Goal: Task Accomplishment & Management: Manage account settings

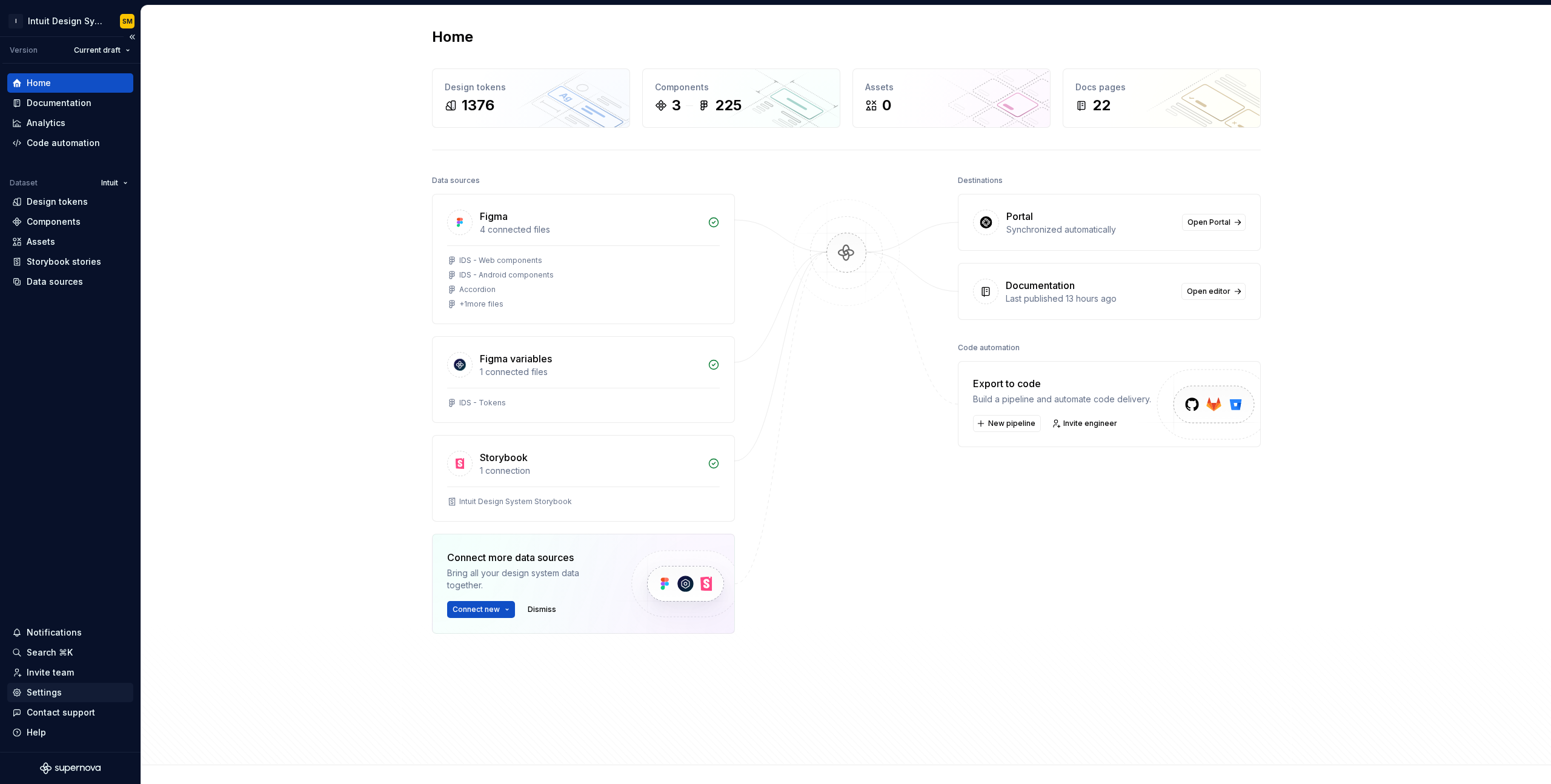
click at [49, 692] on div "Settings" at bounding box center [44, 693] width 35 height 12
click at [65, 687] on div "Settings" at bounding box center [70, 693] width 117 height 12
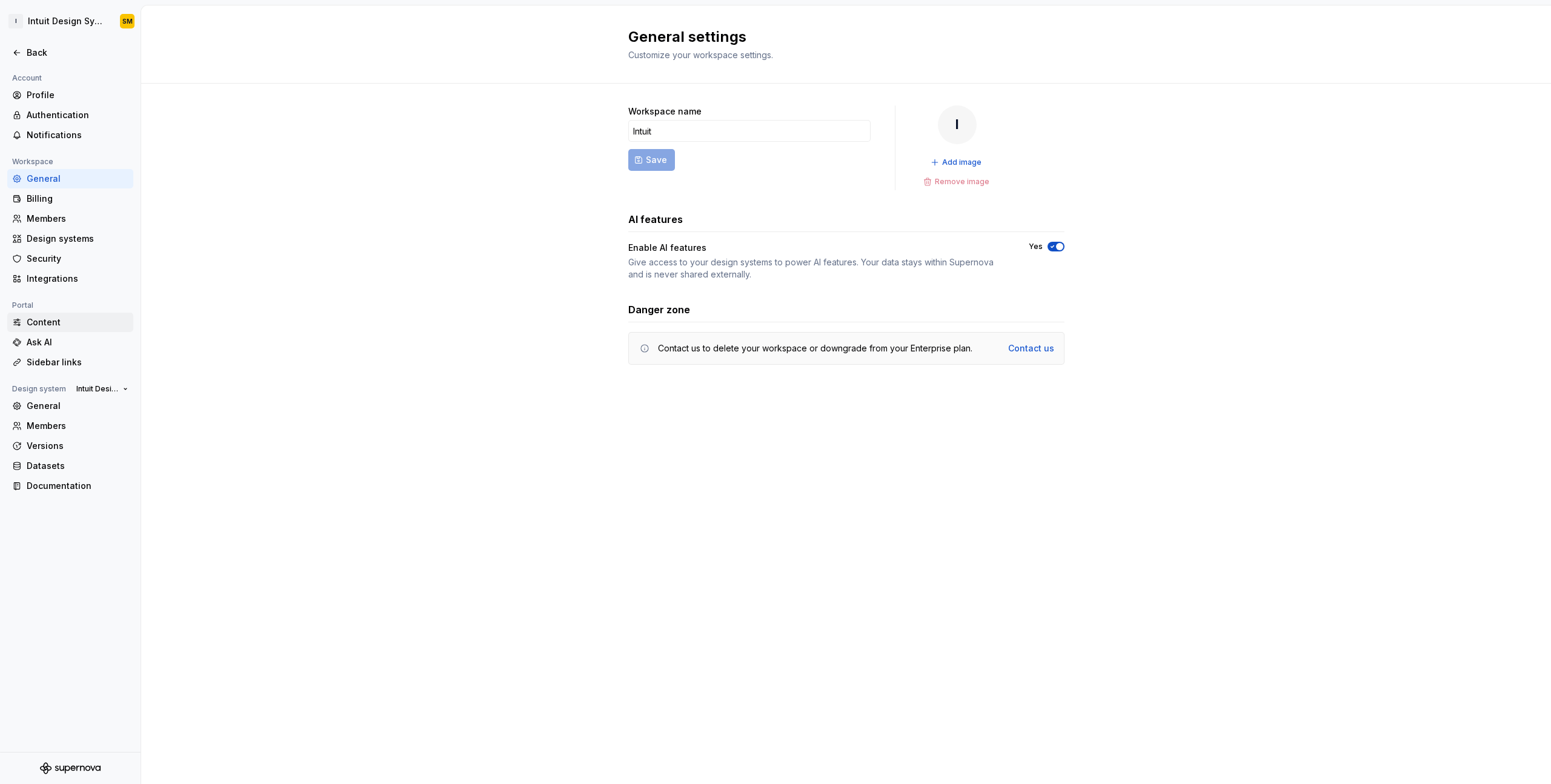
click at [64, 324] on div "Content" at bounding box center [77, 323] width 102 height 12
